Goal: Find specific page/section: Find specific page/section

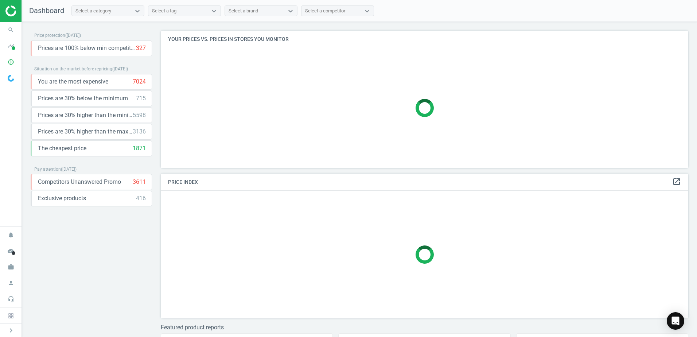
scroll to position [148, 533]
click at [12, 270] on icon "work" at bounding box center [11, 267] width 14 height 14
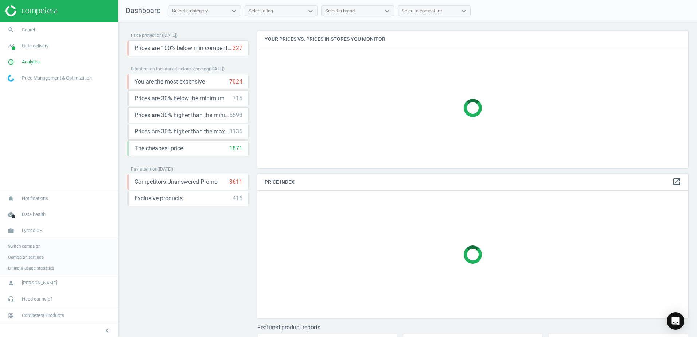
scroll to position [148, 437]
click at [30, 242] on link "Switch campaign" at bounding box center [59, 245] width 118 height 11
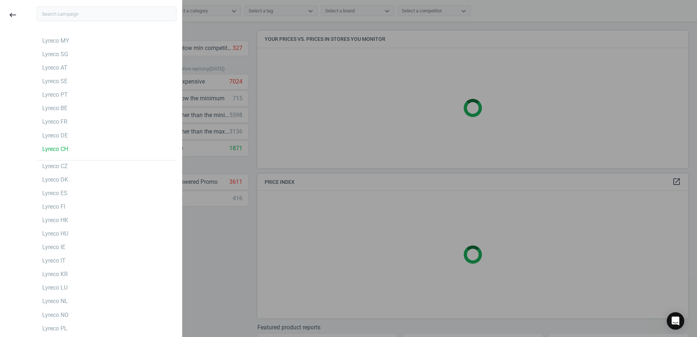
drag, startPoint x: 30, startPoint y: 242, endPoint x: 34, endPoint y: 247, distance: 5.7
click at [37, 247] on div "Lyreco IE" at bounding box center [107, 247] width 140 height 12
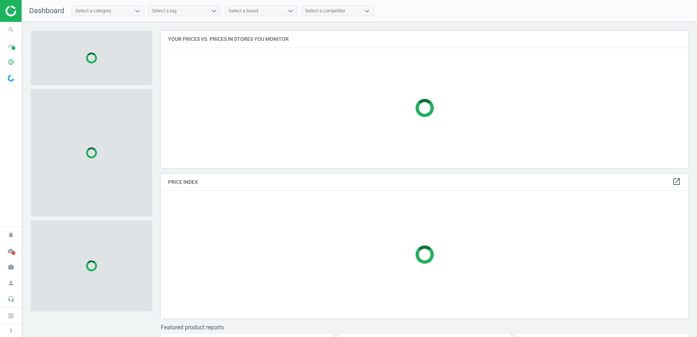
scroll to position [148, 533]
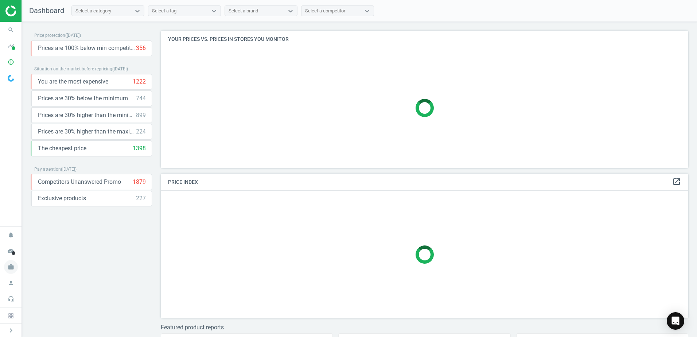
click at [12, 272] on icon "work" at bounding box center [11, 267] width 14 height 14
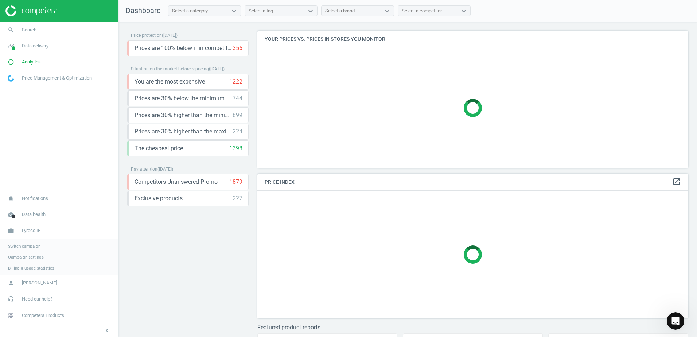
scroll to position [148, 437]
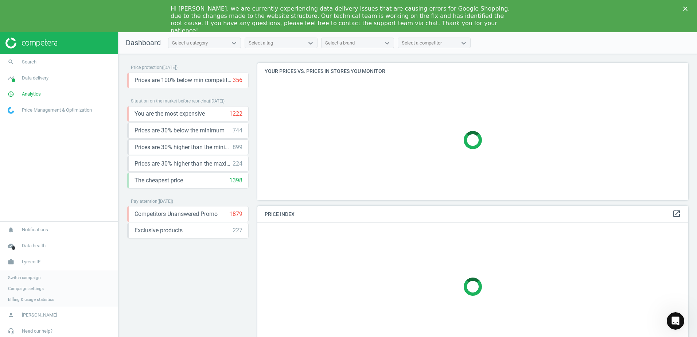
click at [35, 278] on span "Switch campaign" at bounding box center [24, 278] width 32 height 6
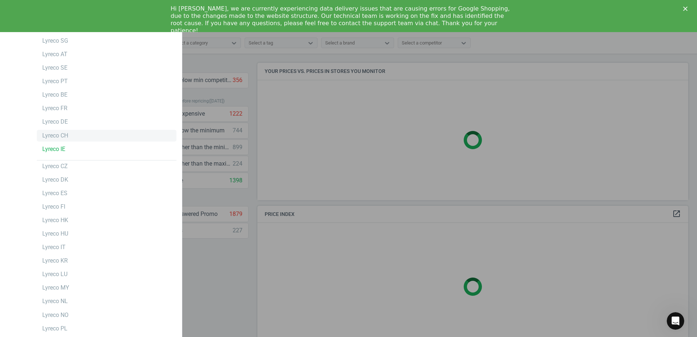
click at [90, 128] on div "Lyreco SG Lyreco AT Lyreco SE Lyreco PT Lyreco BE Lyreco FR Lyreco DE Lyreco CH…" at bounding box center [107, 205] width 140 height 340
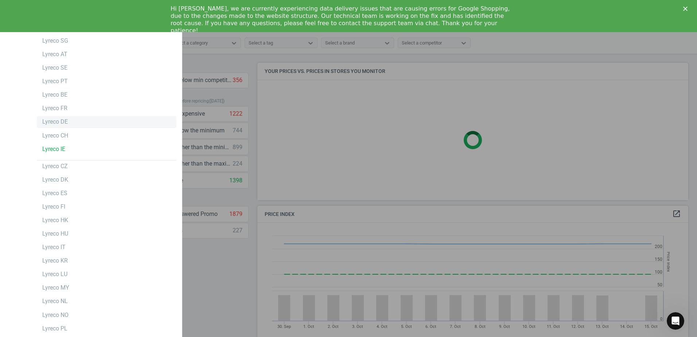
scroll to position [179, 437]
click at [89, 122] on div "Lyreco DE" at bounding box center [107, 122] width 140 height 12
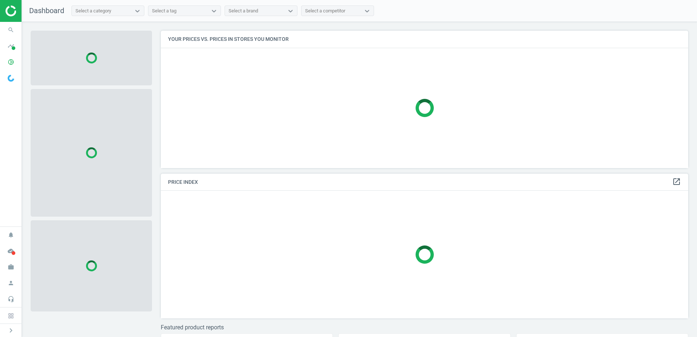
scroll to position [148, 533]
click at [13, 31] on icon "search" at bounding box center [11, 30] width 14 height 14
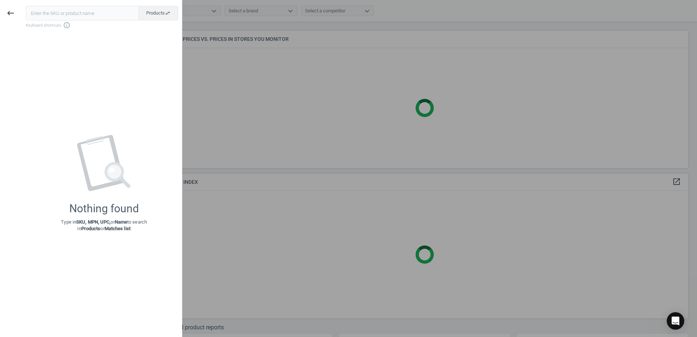
click at [62, 14] on input "text" at bounding box center [82, 13] width 113 height 15
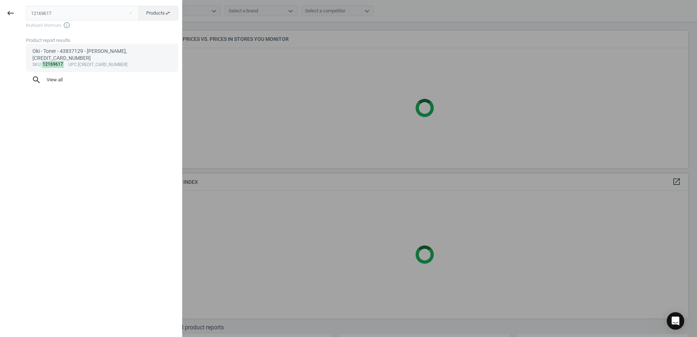
type input "12169617"
drag, startPoint x: 95, startPoint y: 50, endPoint x: 100, endPoint y: 53, distance: 6.1
click at [95, 50] on div "Oki - Toner - 43837129 - gelb, 5031713050896" at bounding box center [102, 55] width 140 height 14
